Goal: Task Accomplishment & Management: Use online tool/utility

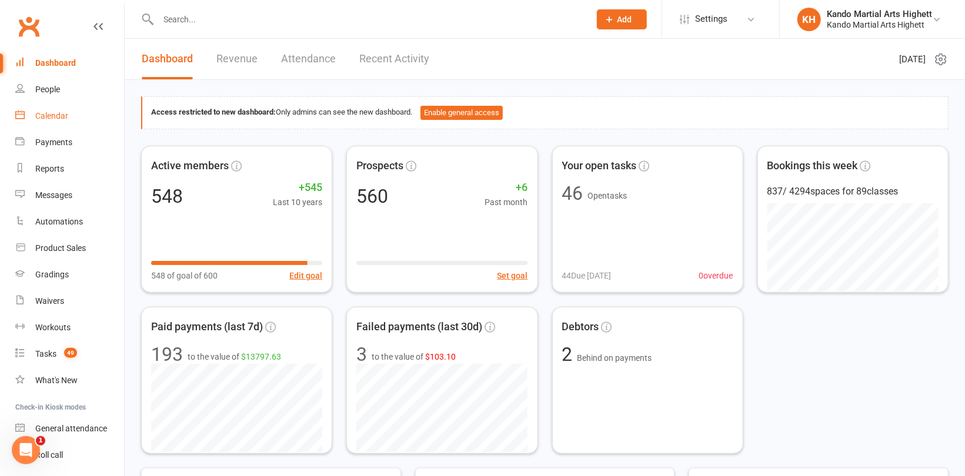
click at [45, 114] on div "Calendar" at bounding box center [51, 115] width 33 height 9
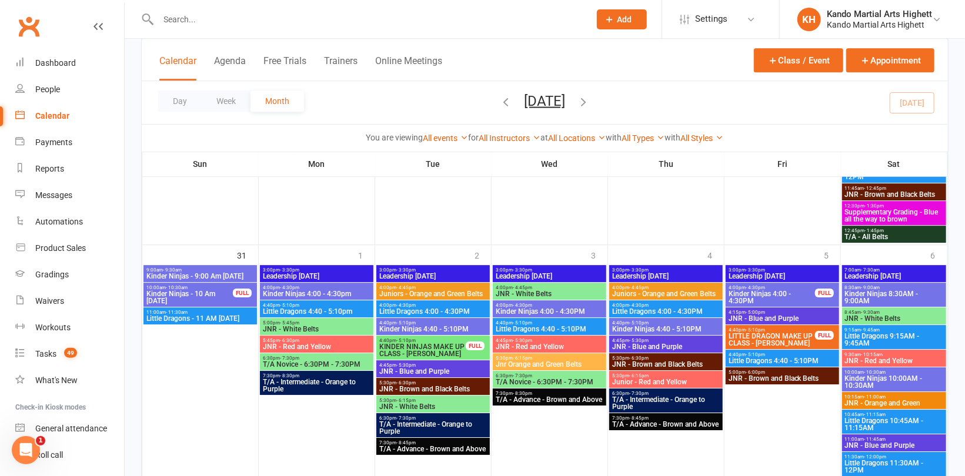
scroll to position [1857, 0]
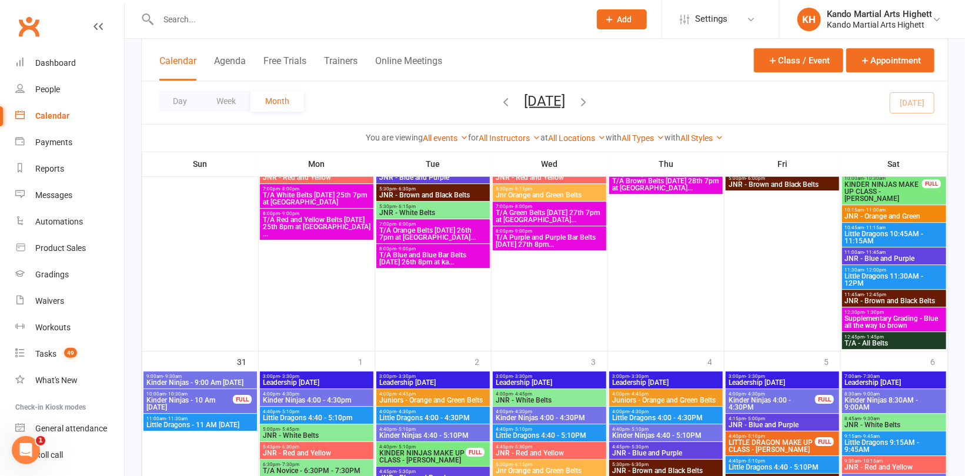
click at [433, 258] on span "T/A Blue and Blue Bar Belts [DATE] 26th 8pm at ka..." at bounding box center [433, 259] width 109 height 14
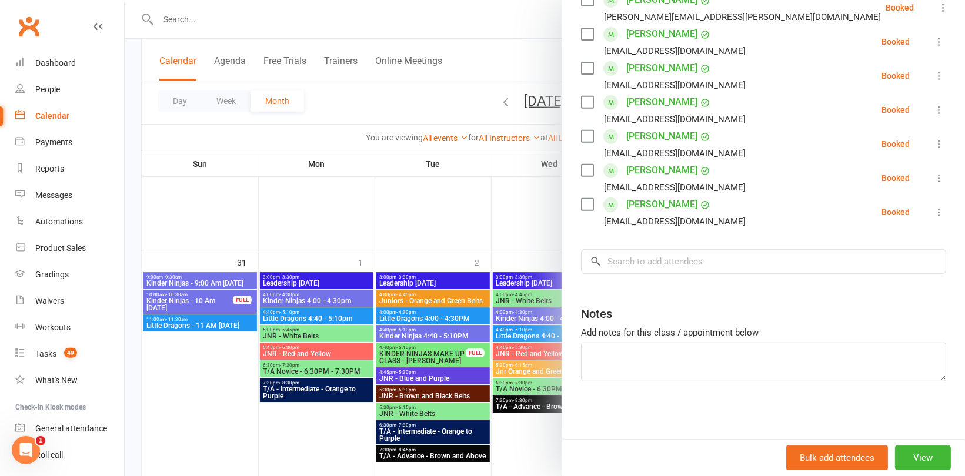
scroll to position [2033, 0]
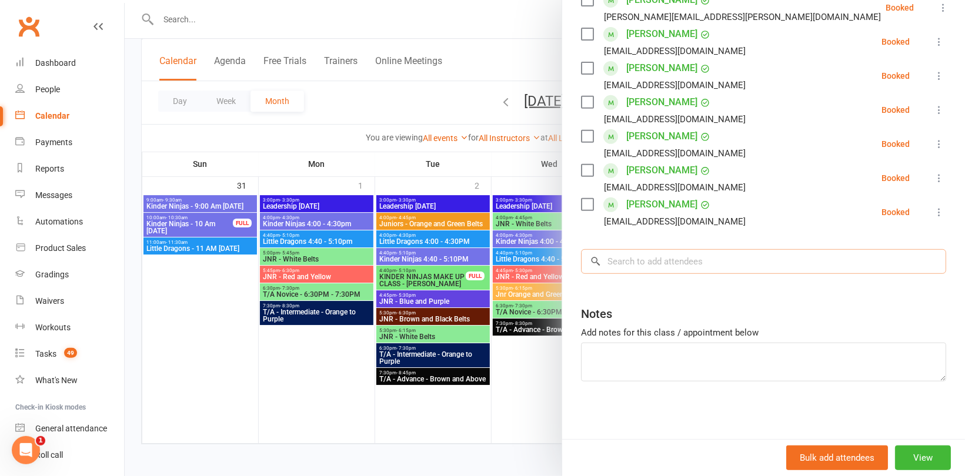
click at [643, 265] on input "search" at bounding box center [763, 261] width 365 height 25
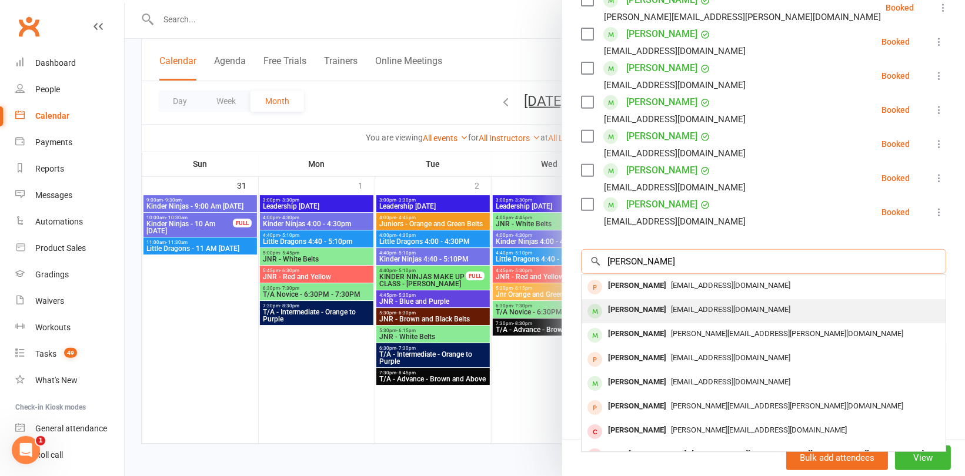
type input "[PERSON_NAME]"
click at [644, 312] on div "[PERSON_NAME]" at bounding box center [638, 310] width 68 height 17
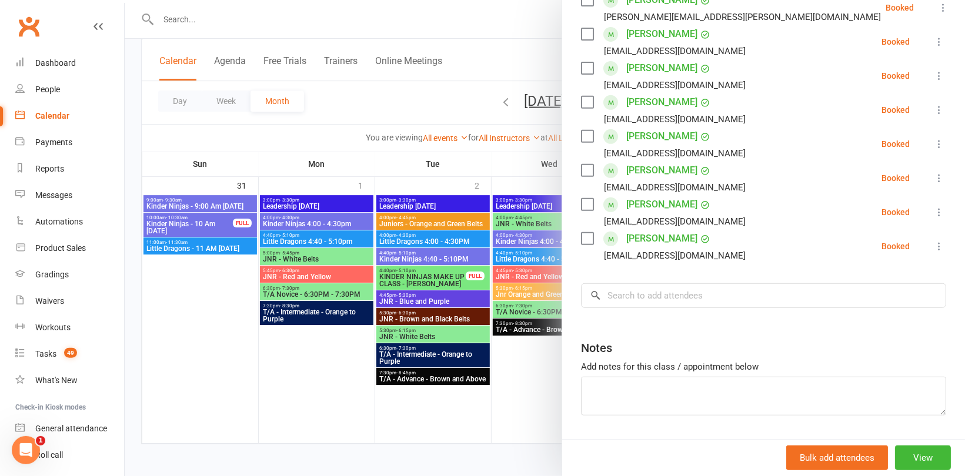
click at [321, 138] on div at bounding box center [545, 238] width 841 height 476
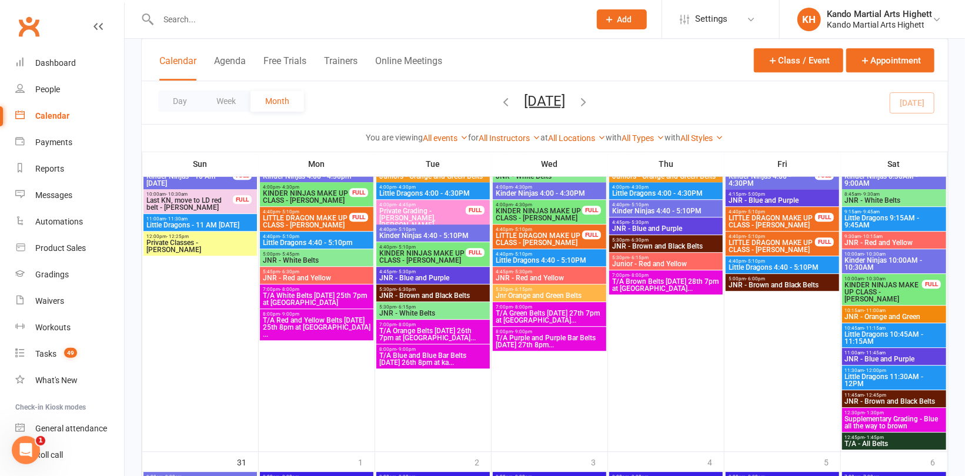
scroll to position [1739, 0]
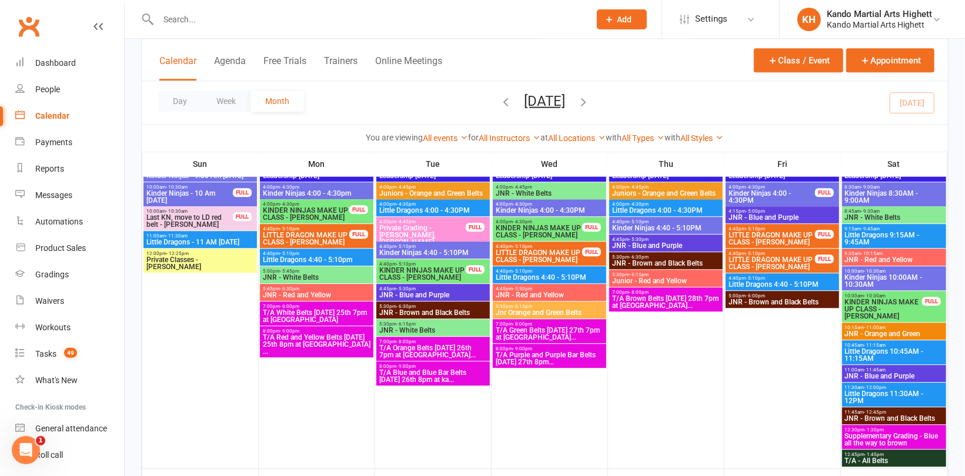
click at [675, 295] on span "T/A Brown Belts [DATE] 28th 7pm at [GEOGRAPHIC_DATA]..." at bounding box center [666, 302] width 109 height 14
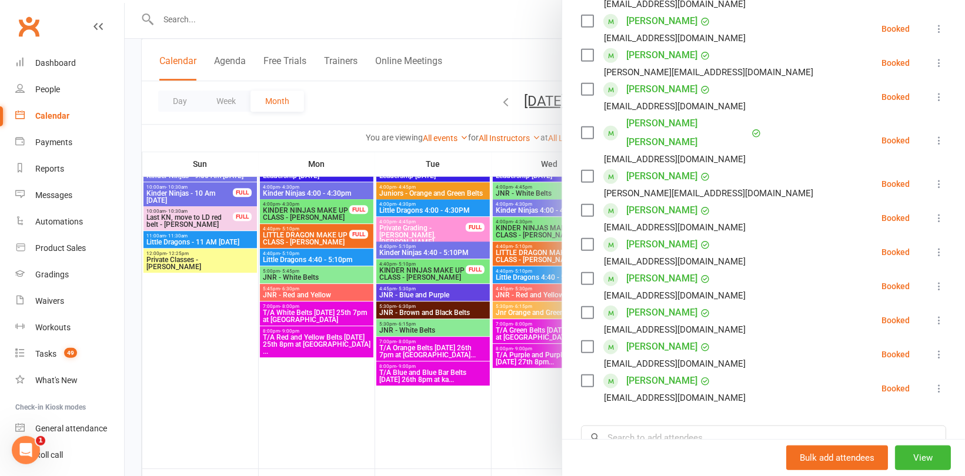
scroll to position [471, 0]
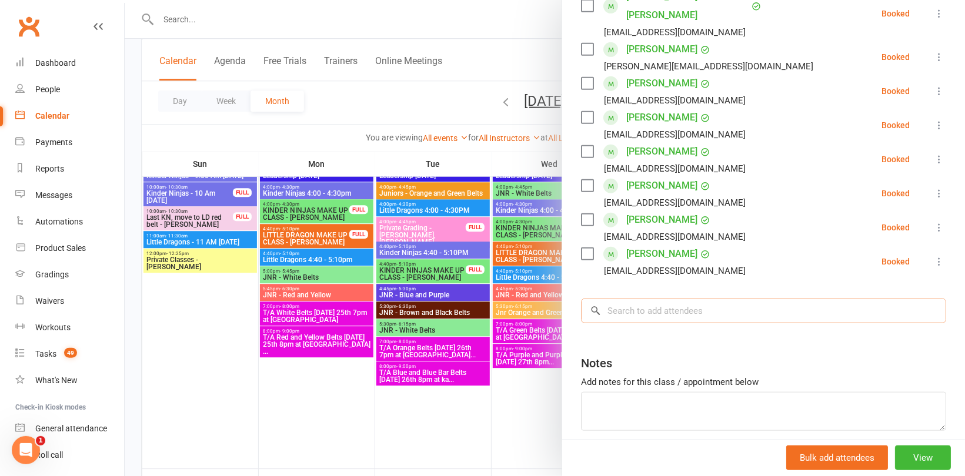
click at [692, 299] on input "search" at bounding box center [763, 311] width 365 height 25
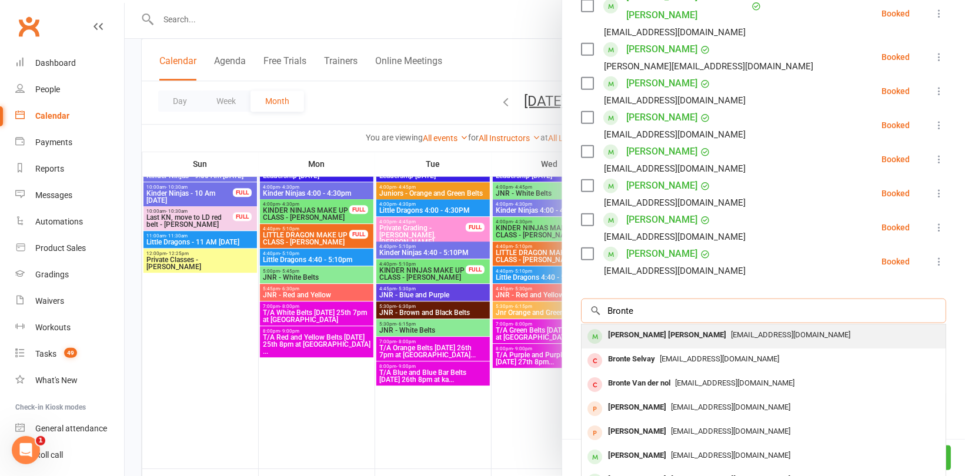
type input "Bronte"
click at [731, 331] on span "[EMAIL_ADDRESS][DOMAIN_NAME]" at bounding box center [790, 335] width 119 height 9
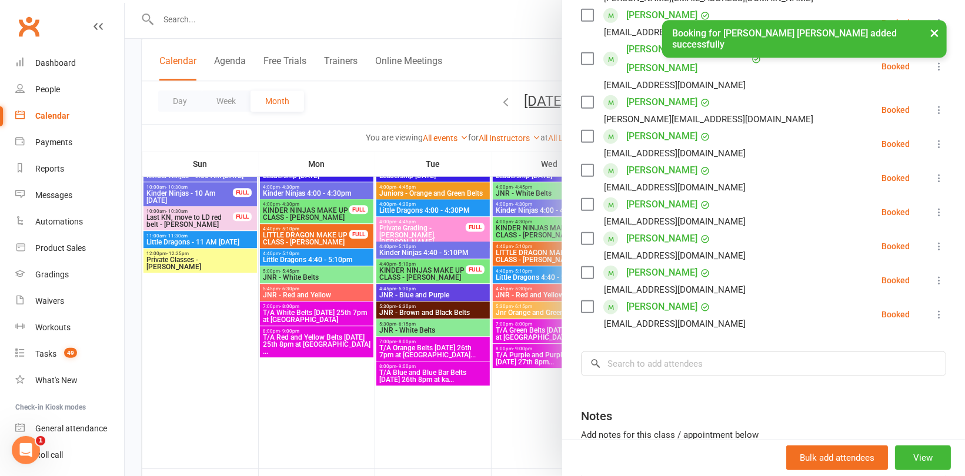
scroll to position [504, 0]
